Goal: Information Seeking & Learning: Learn about a topic

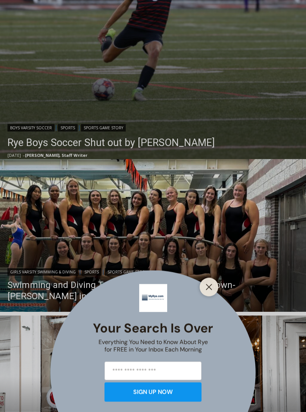
scroll to position [297, 0]
click at [205, 293] on button "Close" at bounding box center [208, 287] width 10 height 10
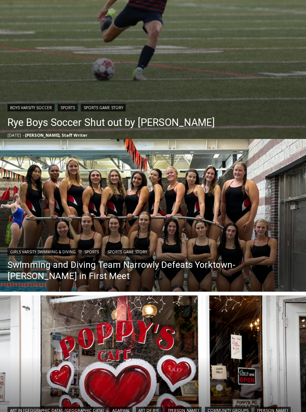
scroll to position [0, 0]
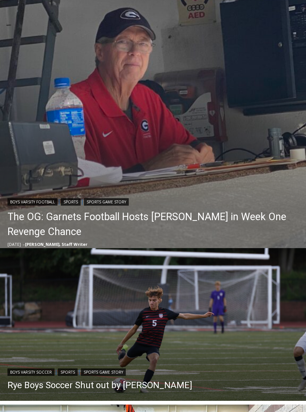
scroll to position [208, 0]
click at [241, 153] on img "Read More The OG: Garnets Football Hosts Somers in Week One Revenge Chance" at bounding box center [153, 103] width 306 height 306
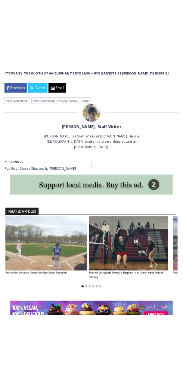
scroll to position [890, 0]
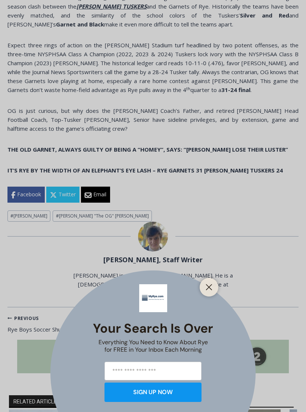
scroll to position [662, 0]
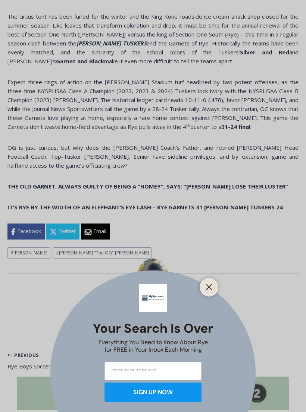
click at [247, 287] on div "Your Search is Over Everything You Need to Know About Rye for FREE in Your Inbo…" at bounding box center [153, 206] width 306 height 412
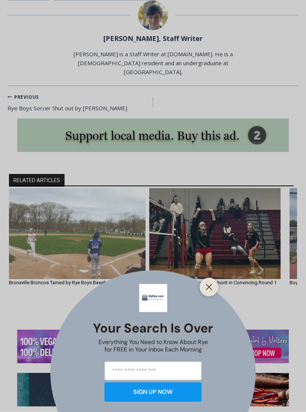
scroll to position [883, 0]
click at [213, 293] on button "Close" at bounding box center [208, 287] width 10 height 10
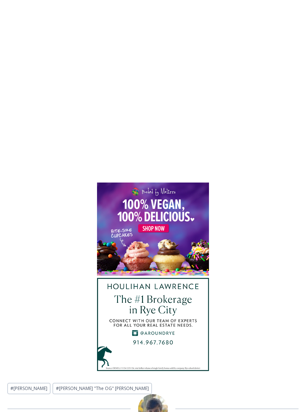
scroll to position [852, 0]
